Goal: Information Seeking & Learning: Learn about a topic

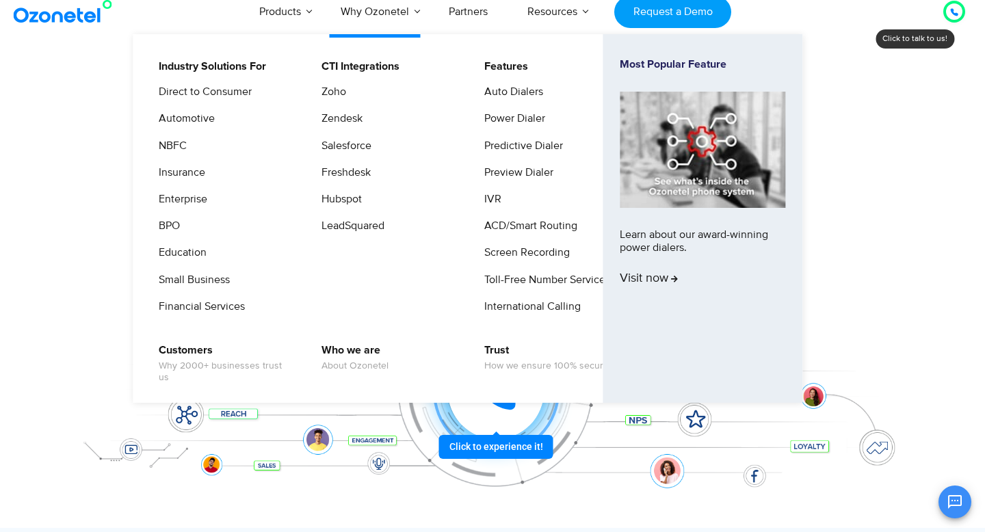
scroll to position [12, 0]
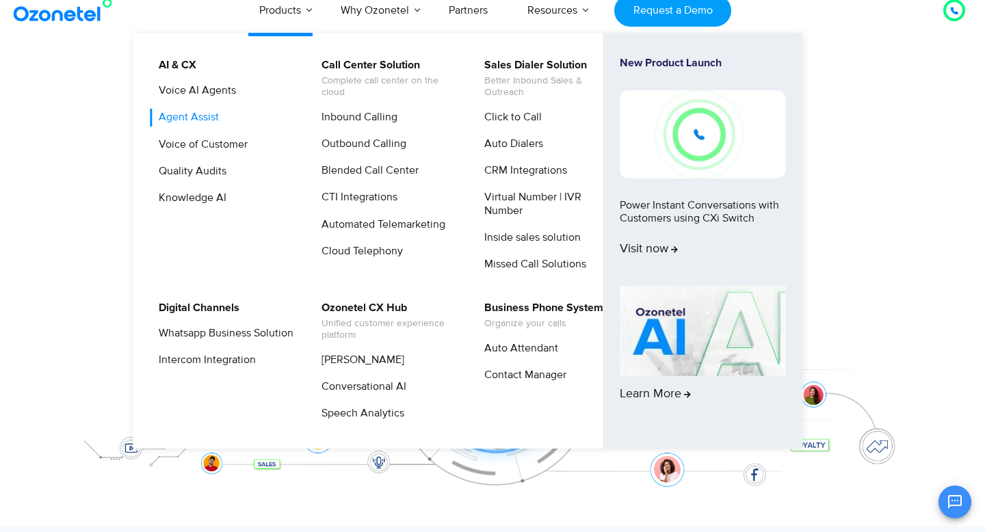
click at [194, 117] on link "Agent Assist" at bounding box center [185, 117] width 71 height 17
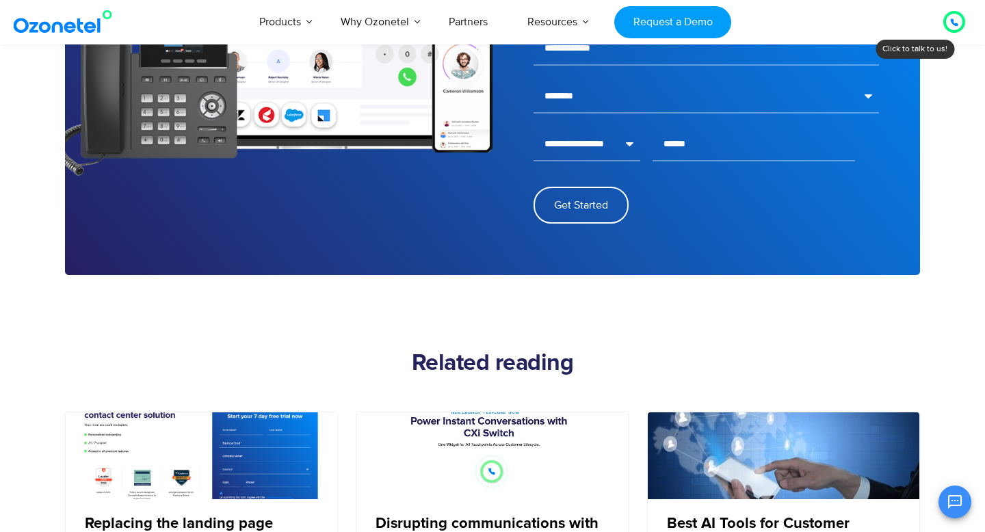
scroll to position [2332, 0]
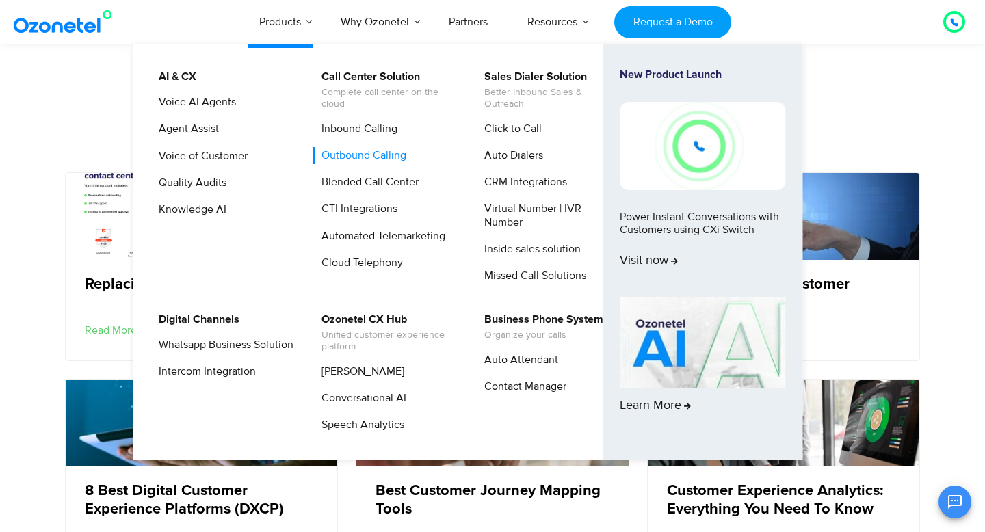
click at [385, 152] on link "Outbound Calling" at bounding box center [361, 155] width 96 height 17
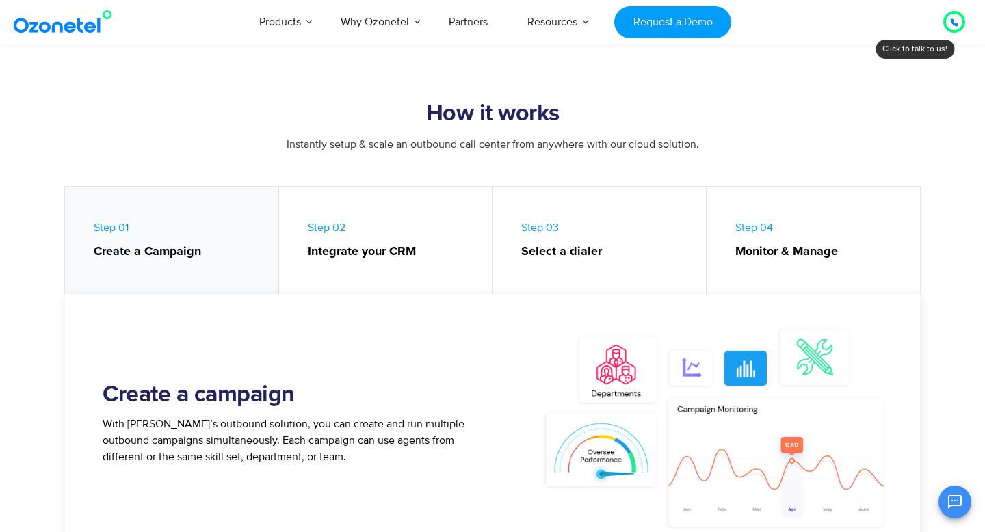
scroll to position [517, 0]
click at [189, 253] on strong "Create a Campaign" at bounding box center [179, 251] width 171 height 18
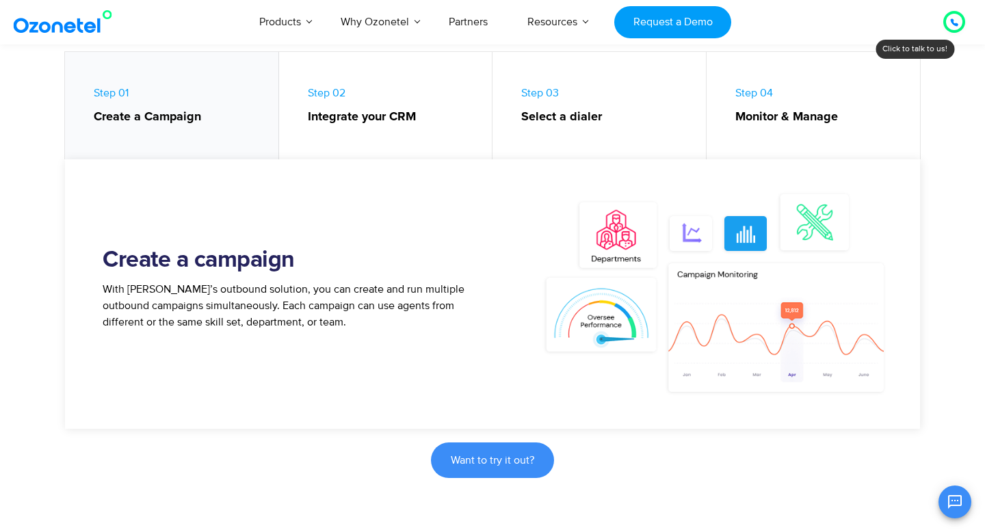
scroll to position [649, 0]
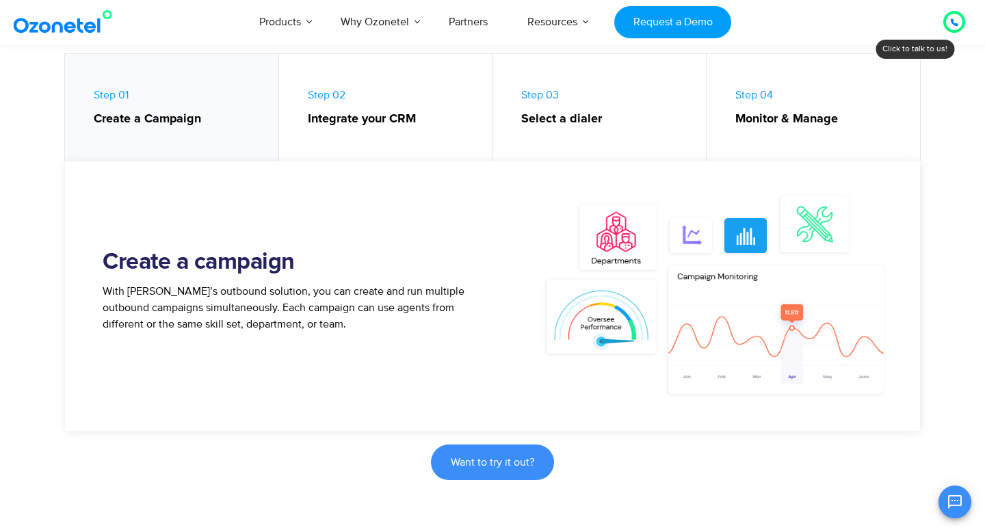
click at [325, 146] on link "Step 02 Integrate your CRM" at bounding box center [386, 111] width 214 height 114
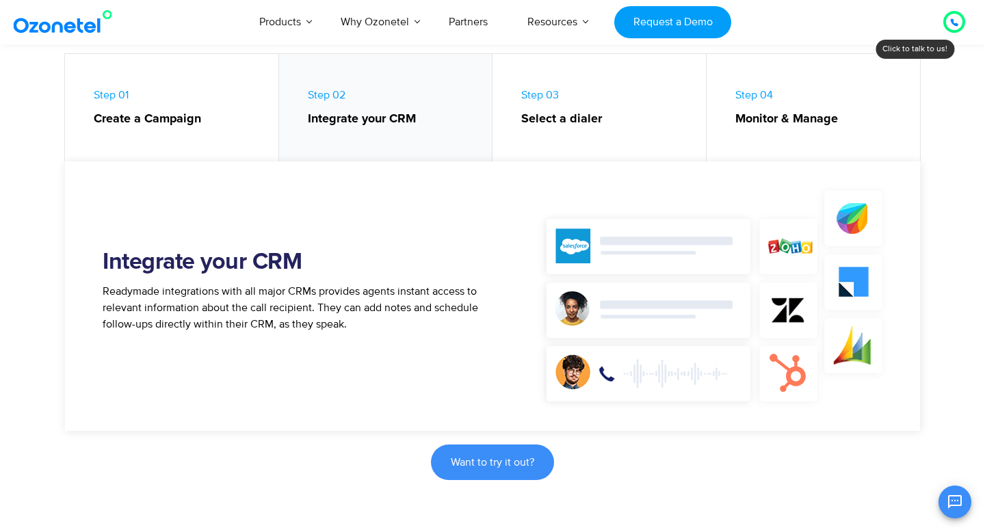
click at [648, 123] on strong "Select a dialer" at bounding box center [606, 119] width 171 height 18
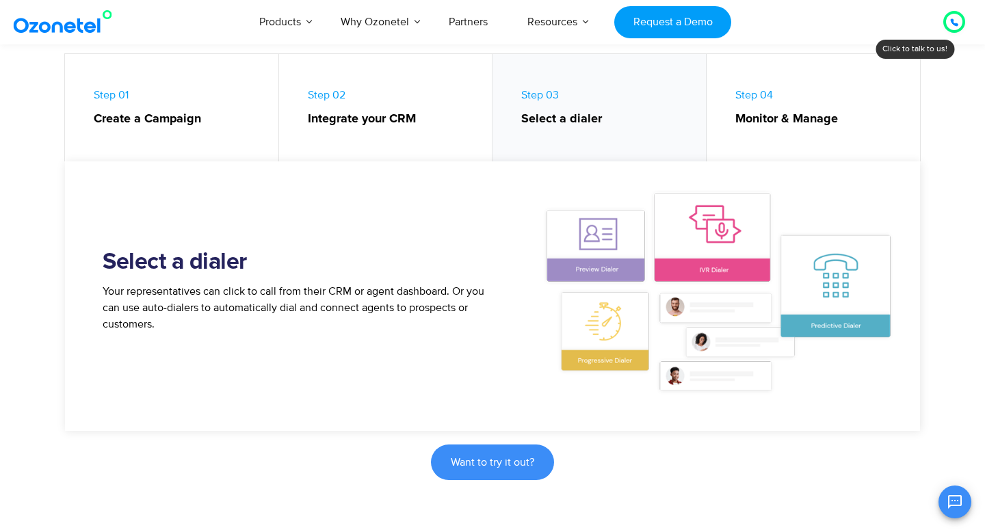
click at [778, 115] on strong "Monitor & Manage" at bounding box center [821, 119] width 172 height 18
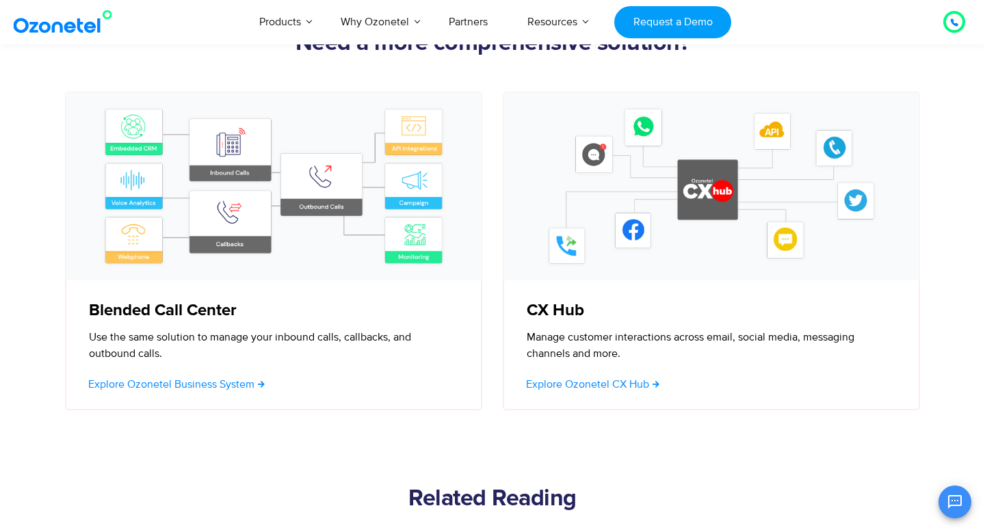
scroll to position [4013, 0]
click at [211, 384] on span "Explore Ozonetel Business System" at bounding box center [171, 385] width 166 height 11
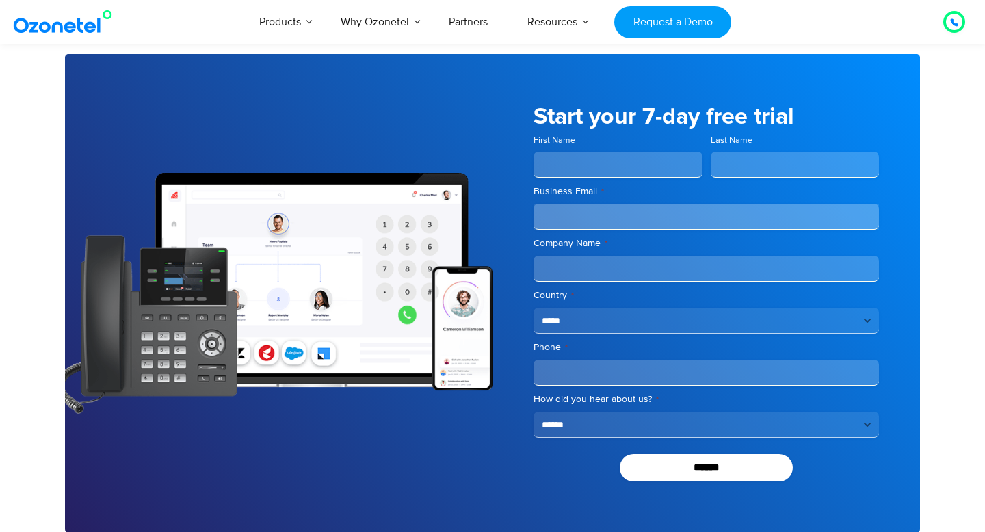
scroll to position [3502, 0]
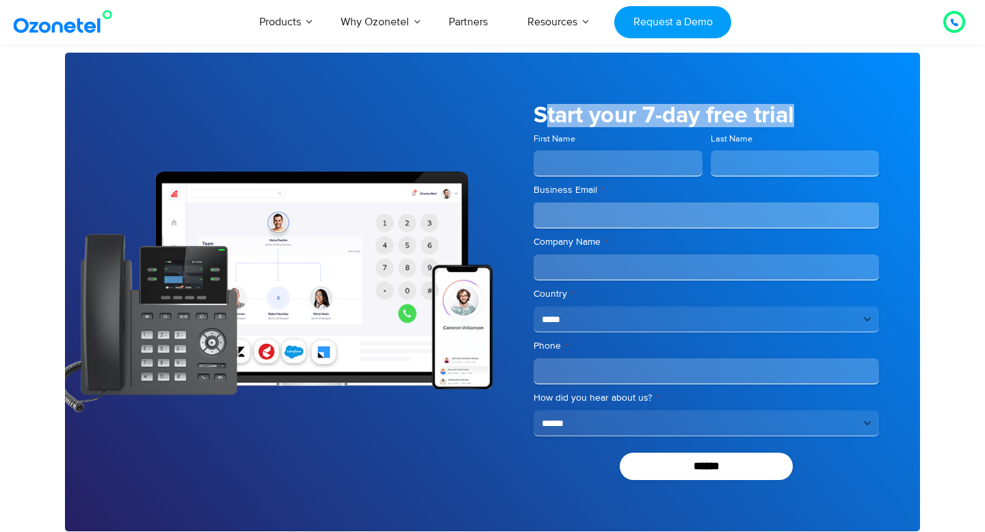
drag, startPoint x: 546, startPoint y: 118, endPoint x: 826, endPoint y: 118, distance: 279.7
click at [827, 120] on h5 "Start your 7-day free trial" at bounding box center [705, 115] width 345 height 23
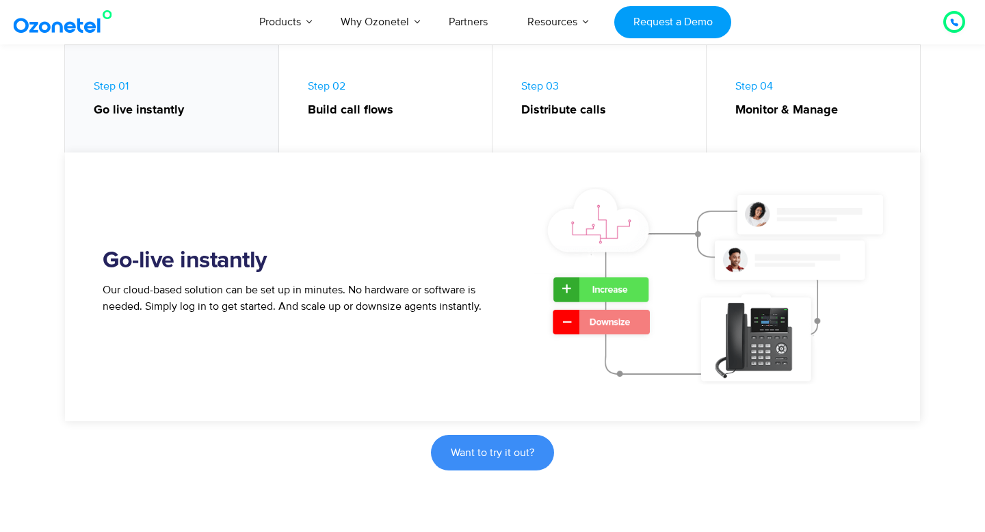
scroll to position [480, 0]
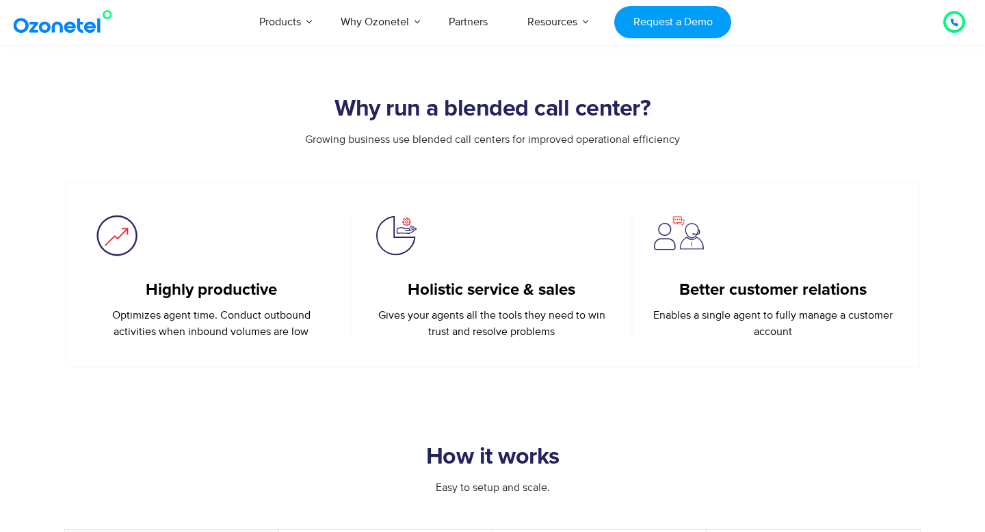
click at [698, 38] on "Products AI & CX Voice AI Agents Agent Assist Voice of Customer Quality Audits …" at bounding box center [485, 21] width 492 height 45
click at [693, 25] on link "Request a Demo" at bounding box center [672, 22] width 117 height 32
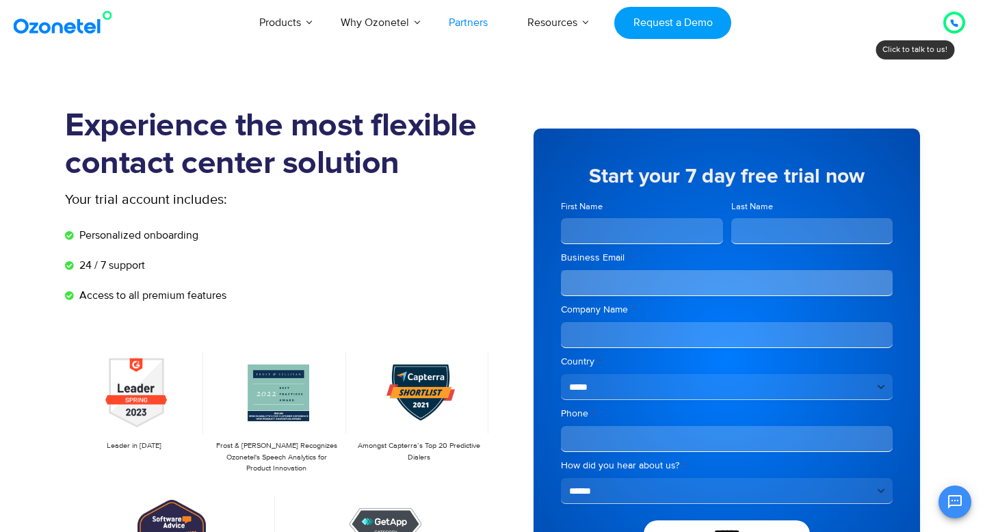
click at [479, 25] on link "Partners" at bounding box center [468, 22] width 79 height 45
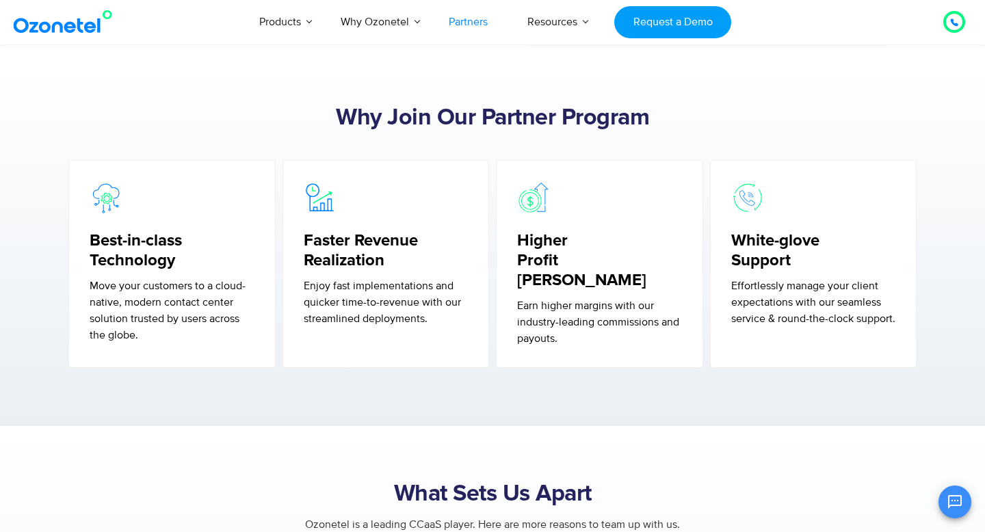
scroll to position [422, 0]
